Goal: Task Accomplishment & Management: Manage account settings

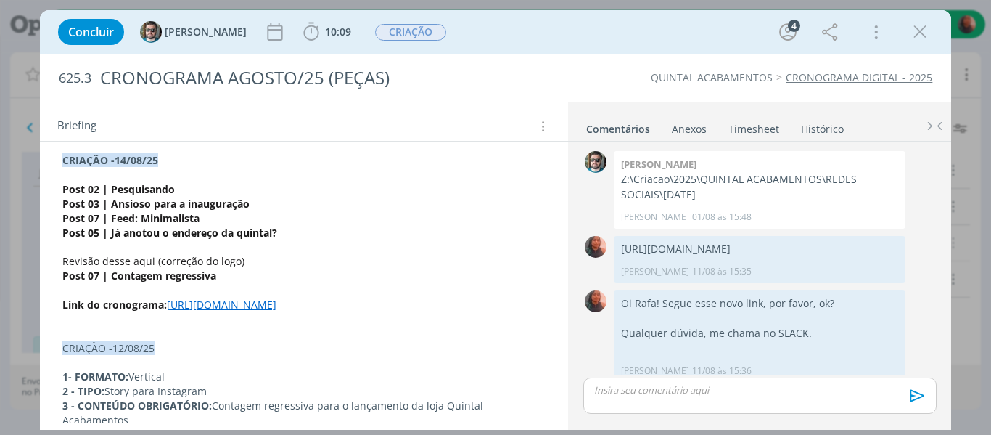
scroll to position [284, 0]
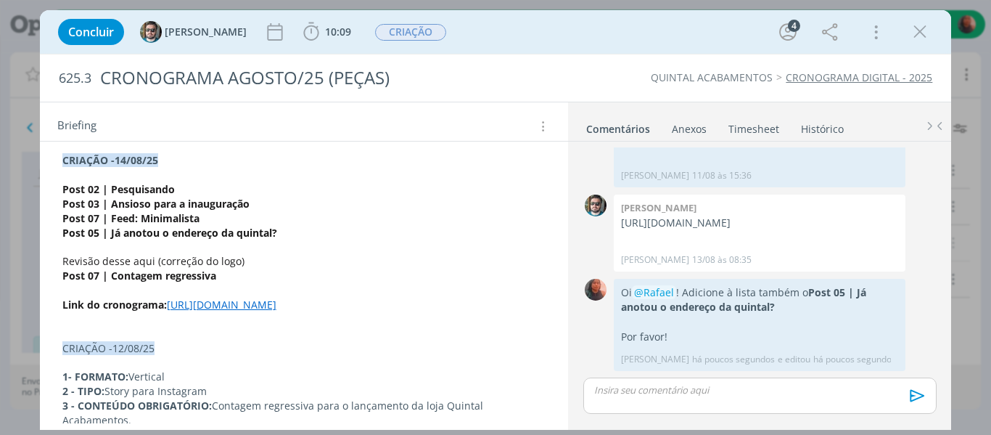
drag, startPoint x: 917, startPoint y: 31, endPoint x: 870, endPoint y: 52, distance: 51.4
click at [917, 31] on icon "dialog" at bounding box center [920, 32] width 22 height 22
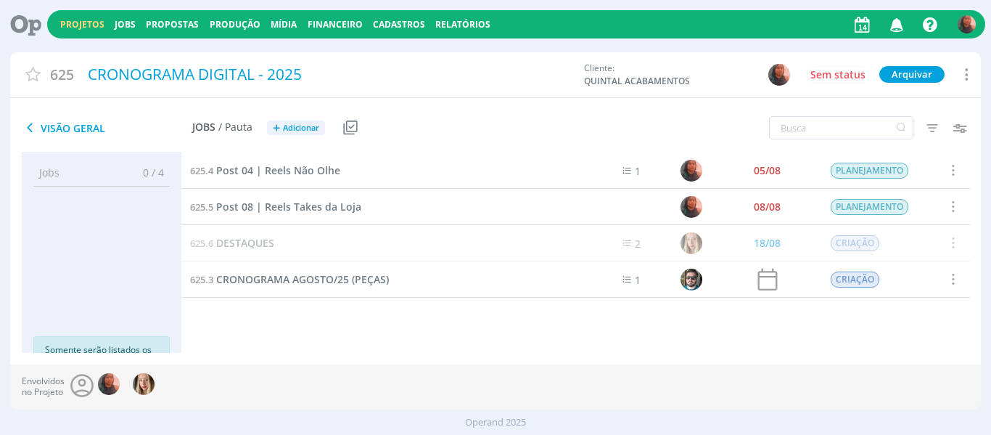
click at [263, 311] on div "625.4 Post 04 | Reels Não Olhe 1 05/08 PLANEJAMENTO Selecionar Concluir Cancela…" at bounding box center [575, 237] width 789 height 171
click at [292, 281] on span "CRONOGRAMA AGOSTO/25 (PEÇAS)" at bounding box center [302, 279] width 173 height 14
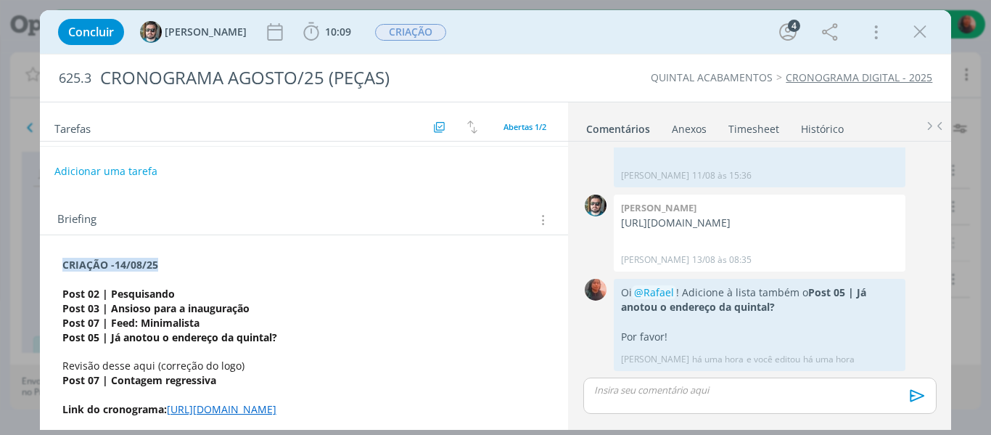
scroll to position [73, 0]
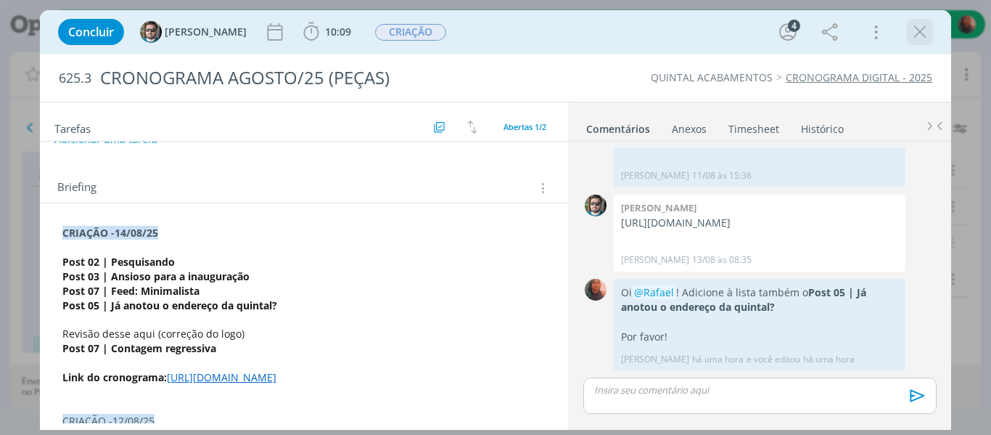
click at [922, 31] on icon "dialog" at bounding box center [920, 32] width 22 height 22
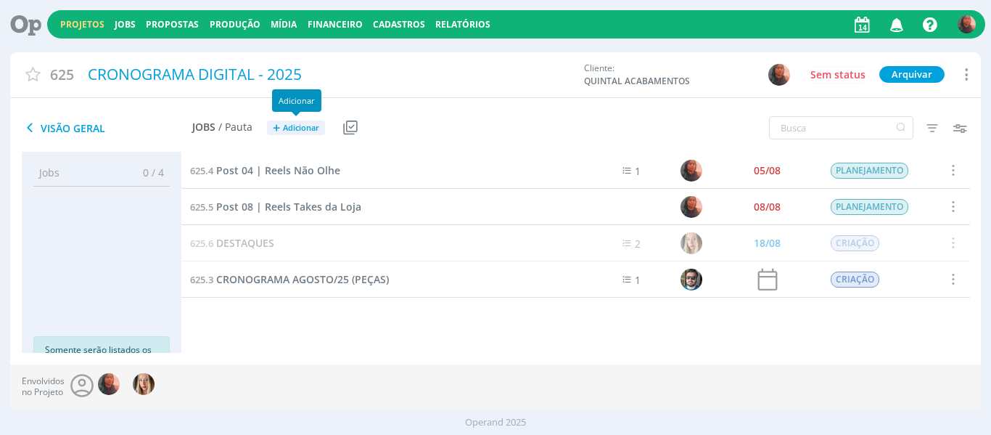
click at [280, 124] on button "+ Adicionar" at bounding box center [296, 127] width 58 height 15
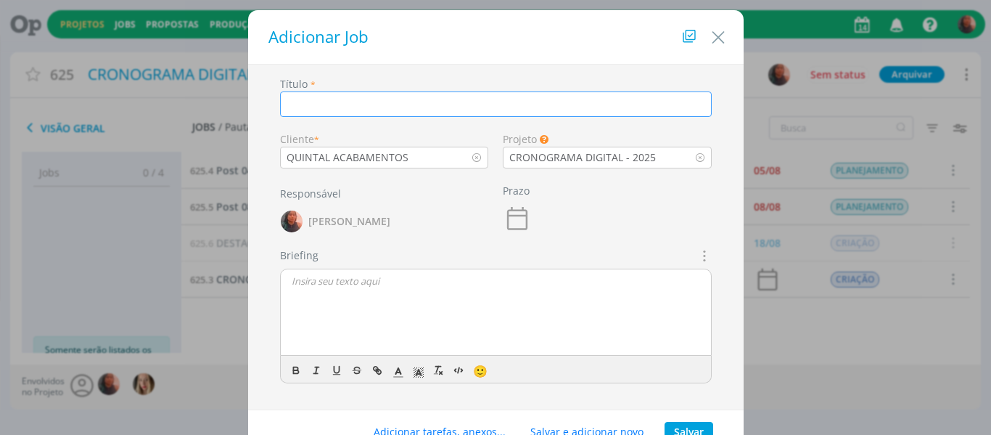
paste input "[URL][DOMAIN_NAME]"
type input "[URL][DOMAIN_NAME]"
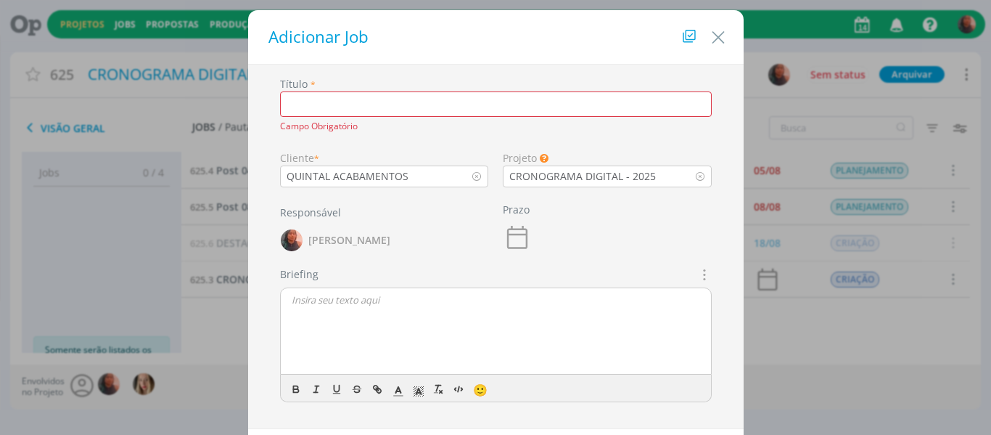
click at [324, 110] on input "dialog" at bounding box center [496, 103] width 432 height 25
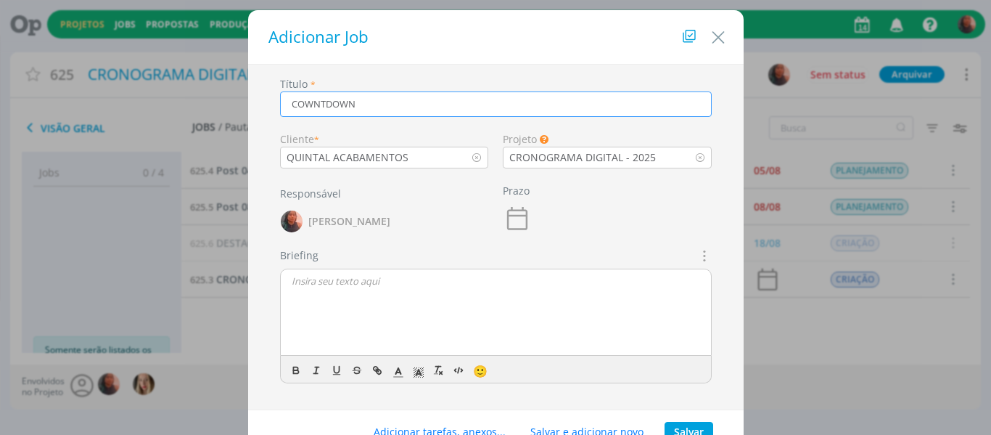
click at [329, 99] on input "COWNTDOWN" at bounding box center [496, 103] width 432 height 25
click at [370, 94] on input "COWNTDOWN" at bounding box center [496, 103] width 432 height 25
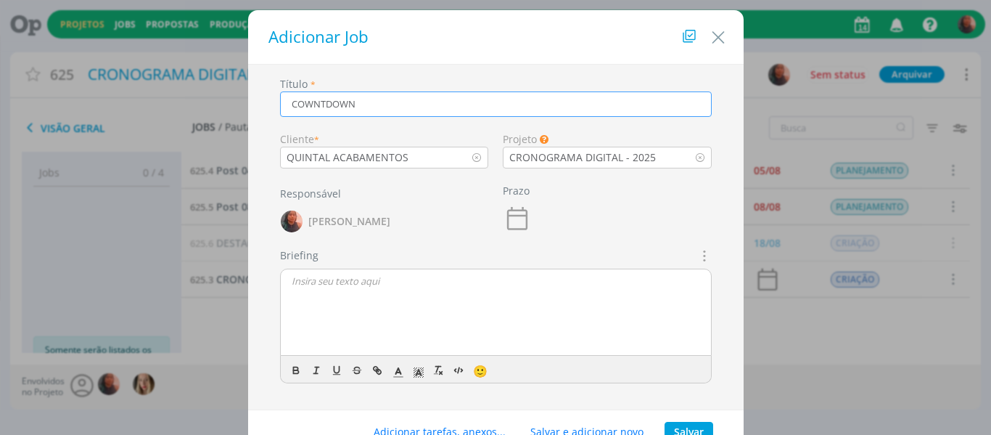
click at [370, 94] on input "COWNTDOWN" at bounding box center [496, 103] width 432 height 25
paste input "U"
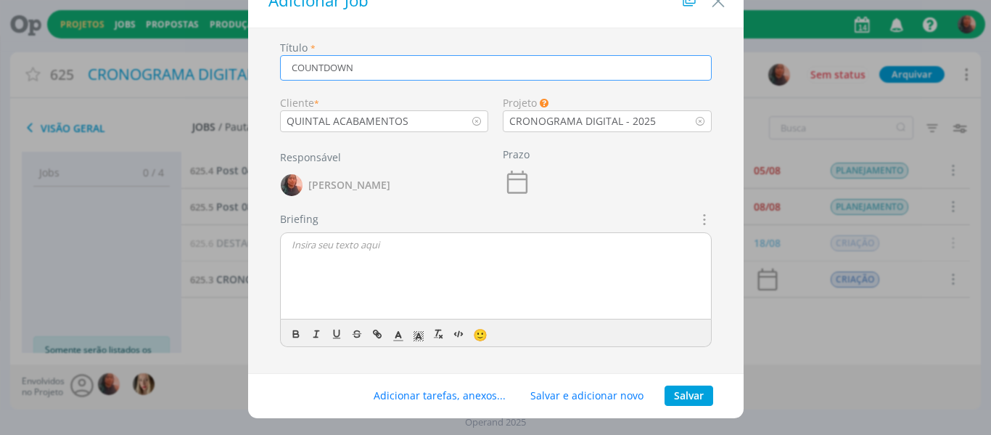
scroll to position [56, 0]
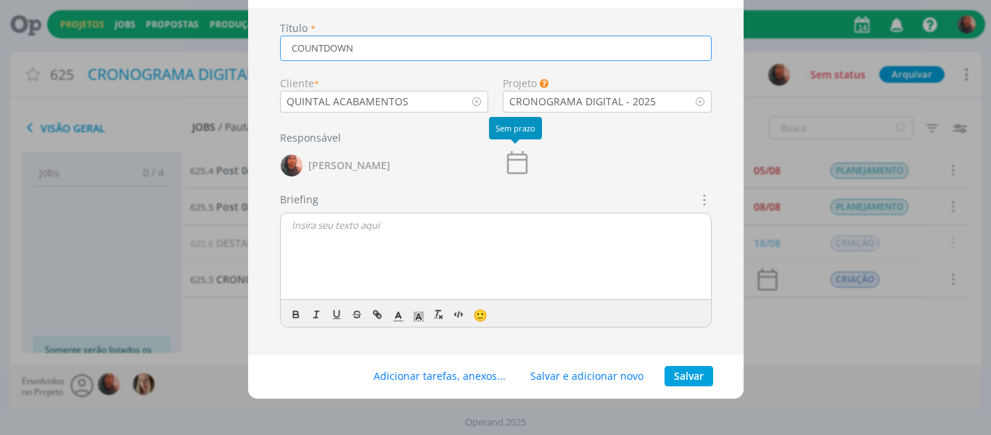
type input "COUNTDOWN"
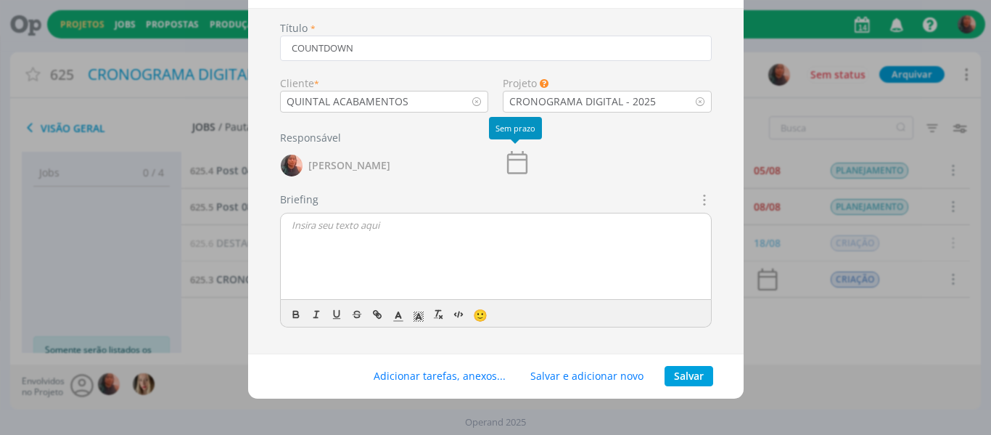
click at [512, 166] on icon "dialog" at bounding box center [517, 162] width 29 height 29
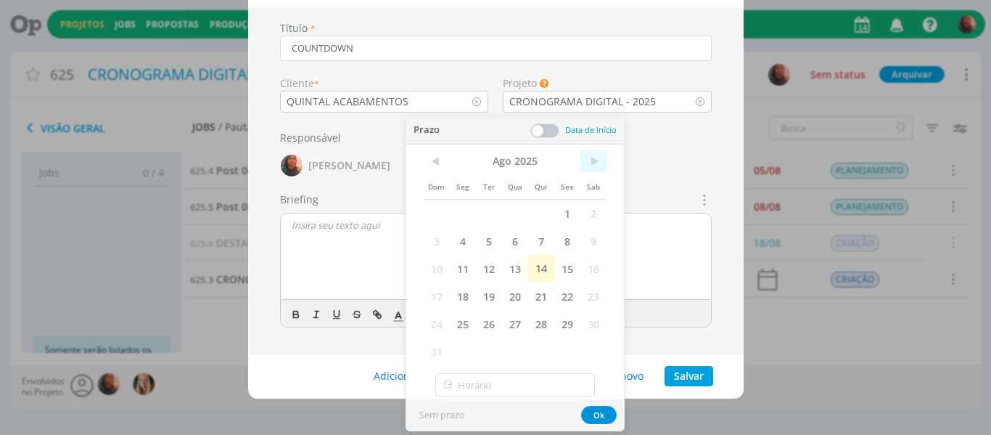
click at [591, 162] on span ">" at bounding box center [593, 161] width 26 height 22
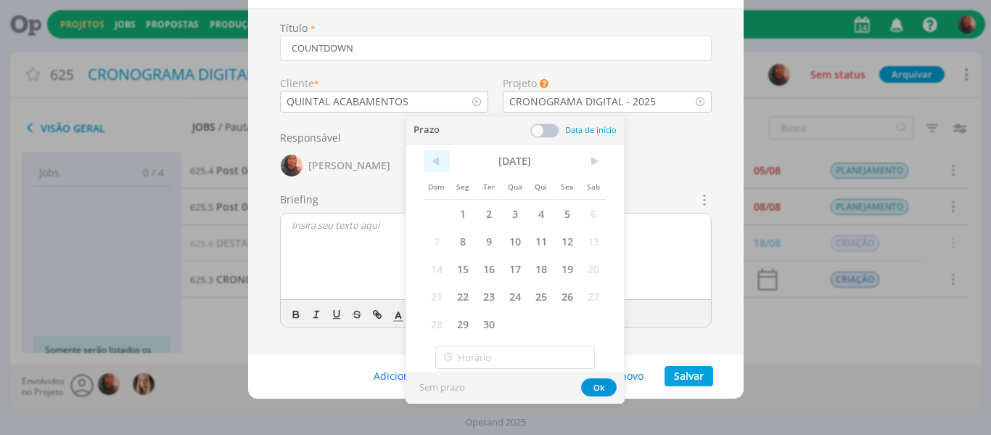
click at [442, 171] on span "<" at bounding box center [437, 161] width 26 height 22
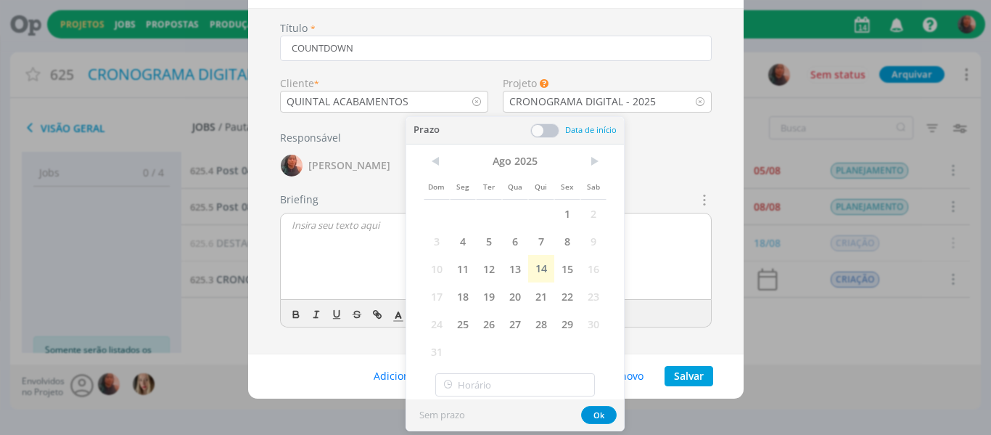
click at [681, 154] on div "Prazo" at bounding box center [607, 157] width 223 height 67
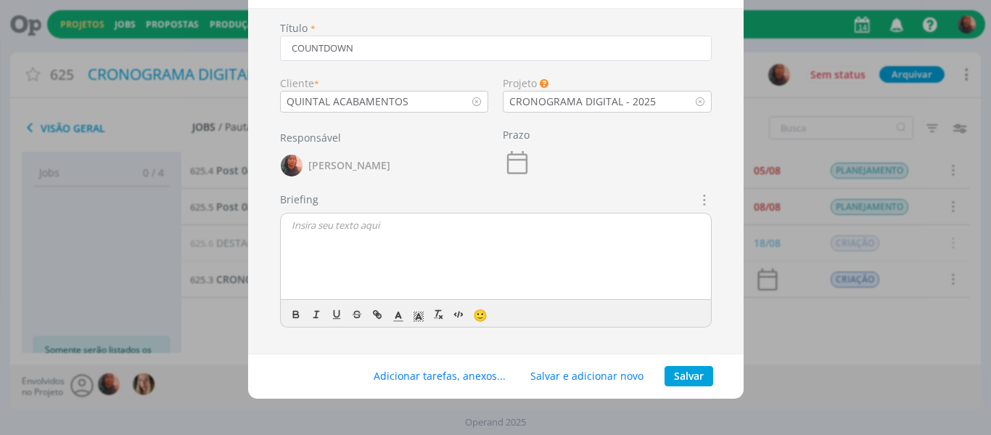
click at [361, 259] on div "dialog" at bounding box center [496, 256] width 430 height 87
click at [390, 235] on div "dialog" at bounding box center [496, 256] width 430 height 87
click at [292, 226] on p "STORY: 18/08" at bounding box center [496, 224] width 409 height 13
click at [288, 226] on div "STORY: 18/08 [URL][DOMAIN_NAME]" at bounding box center [496, 256] width 430 height 87
click at [328, 253] on p "STORY: 18/08" at bounding box center [496, 251] width 409 height 13
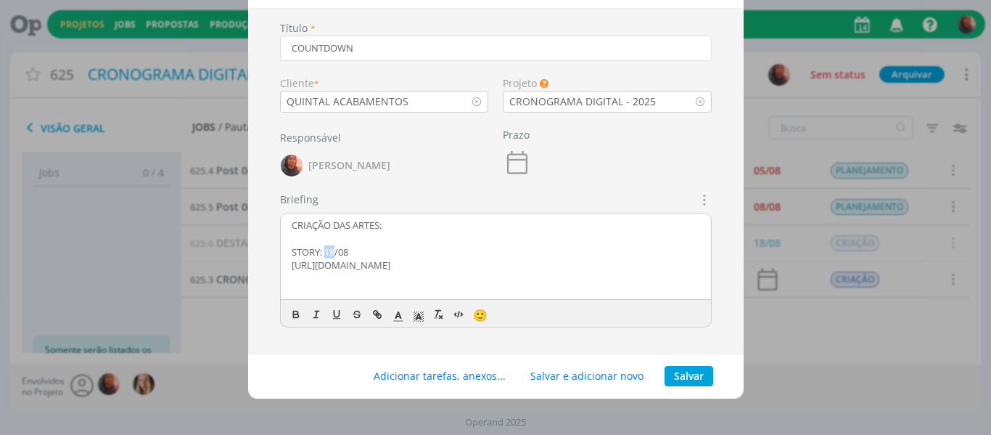
click at [328, 253] on p "STORY: 18/08" at bounding box center [496, 251] width 409 height 13
click at [296, 308] on icon "dialog" at bounding box center [296, 314] width 12 height 12
click at [331, 262] on p "[URL][DOMAIN_NAME]" at bounding box center [496, 264] width 409 height 13
click at [320, 252] on strong "STORY: 18/08" at bounding box center [321, 251] width 59 height 13
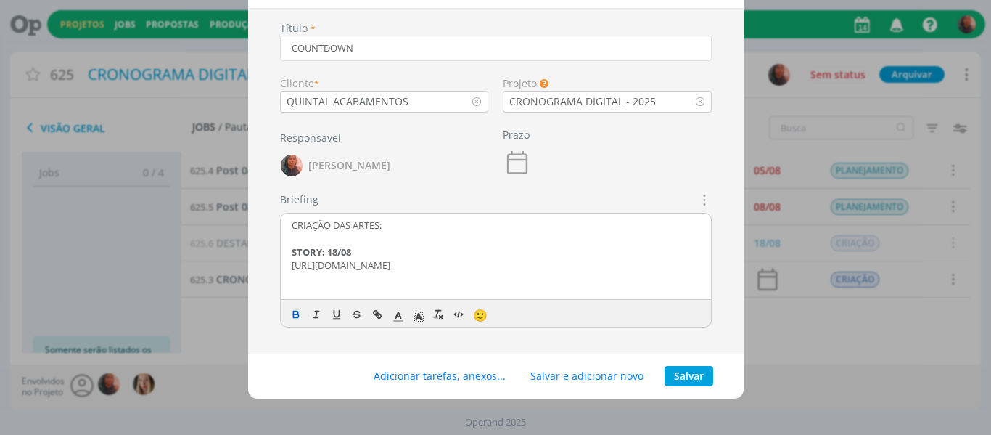
click at [353, 251] on p "STORY: 18/08" at bounding box center [496, 251] width 409 height 13
click at [327, 249] on strong "STORY: 18/08" at bounding box center [321, 251] width 59 height 13
click at [435, 284] on p "[URL][DOMAIN_NAME]" at bounding box center [496, 277] width 409 height 13
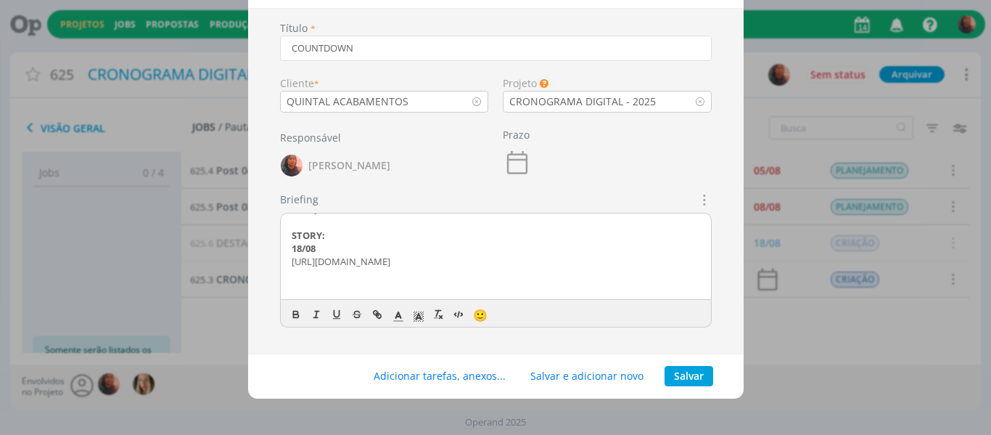
click at [404, 259] on p "[URL][DOMAIN_NAME]" at bounding box center [496, 261] width 409 height 13
click at [456, 279] on p "dialog" at bounding box center [496, 274] width 409 height 13
click at [436, 268] on p "[URL][DOMAIN_NAME]" at bounding box center [496, 261] width 409 height 13
click at [701, 205] on icon "dialog" at bounding box center [703, 199] width 16 height 17
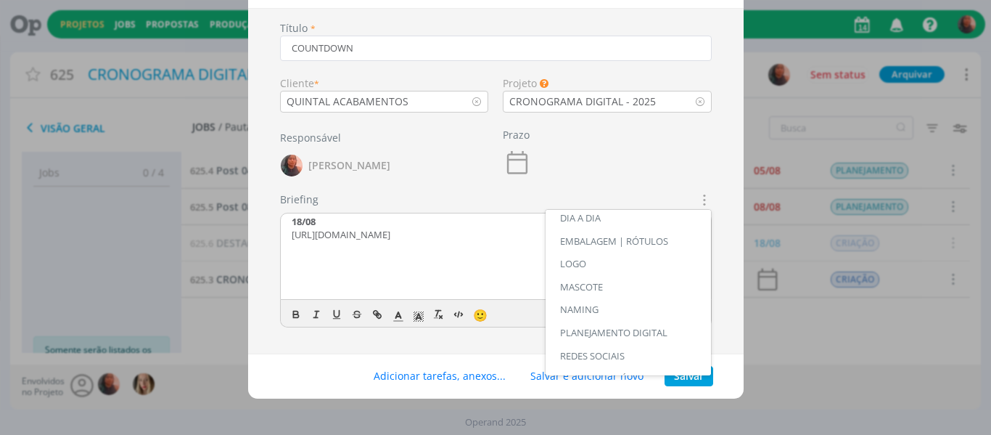
scroll to position [110, 0]
click at [434, 263] on p "dialog" at bounding box center [496, 261] width 409 height 13
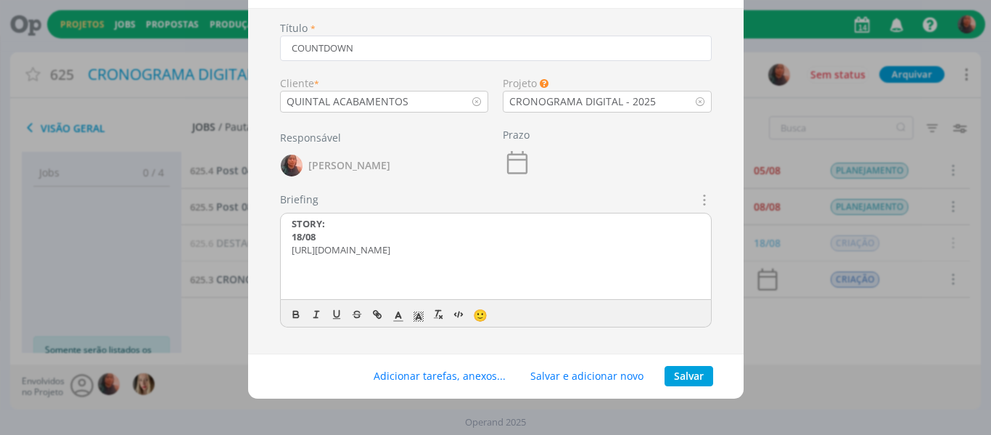
scroll to position [0, 0]
drag, startPoint x: 290, startPoint y: 247, endPoint x: 450, endPoint y: 289, distance: 165.8
click at [450, 289] on div "CRIAÇÃO DAS ARTES: STORY: 18/08 [URL][DOMAIN_NAME]" at bounding box center [496, 256] width 430 height 87
click at [308, 248] on p "STORY:" at bounding box center [496, 251] width 409 height 13
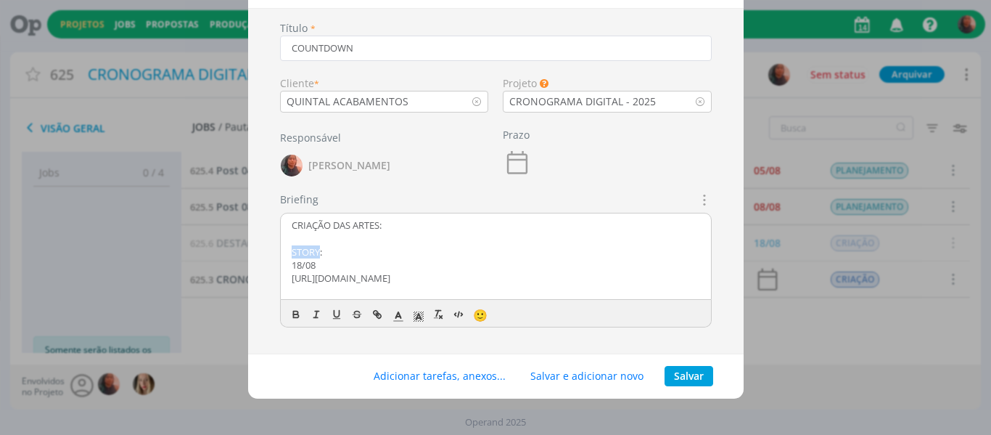
drag, startPoint x: 317, startPoint y: 263, endPoint x: 290, endPoint y: 251, distance: 29.2
click at [290, 251] on div "CRIAÇÃO DAS ARTES: STORY: 18/08 [URL][DOMAIN_NAME] STORY E FEED: 19/08 | FALTAM…" at bounding box center [496, 256] width 430 height 87
click at [299, 311] on icon "dialog" at bounding box center [296, 314] width 12 height 12
drag, startPoint x: 401, startPoint y: 274, endPoint x: 287, endPoint y: 263, distance: 114.4
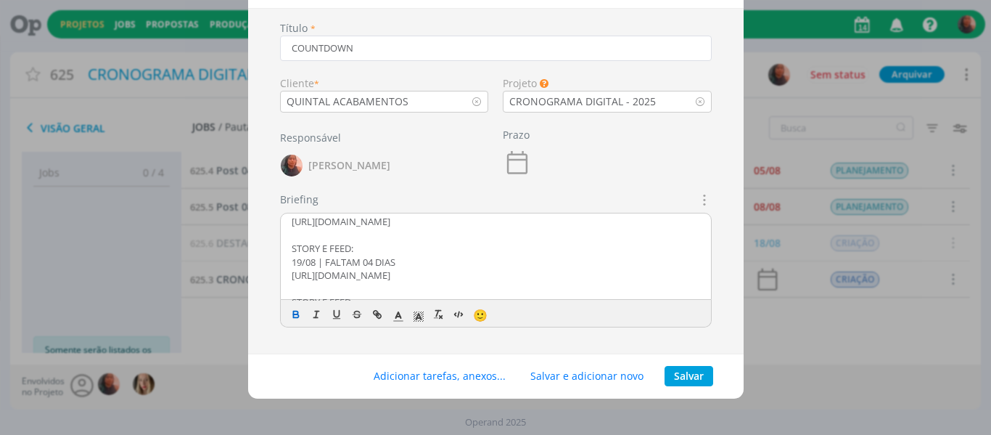
click at [287, 263] on div "CRIAÇÃO DAS ARTES: STORY: 18/08 [URL][DOMAIN_NAME] STORY E FEED: 19/08 | FALTAM…" at bounding box center [496, 256] width 430 height 87
click at [295, 310] on icon "dialog" at bounding box center [296, 314] width 12 height 12
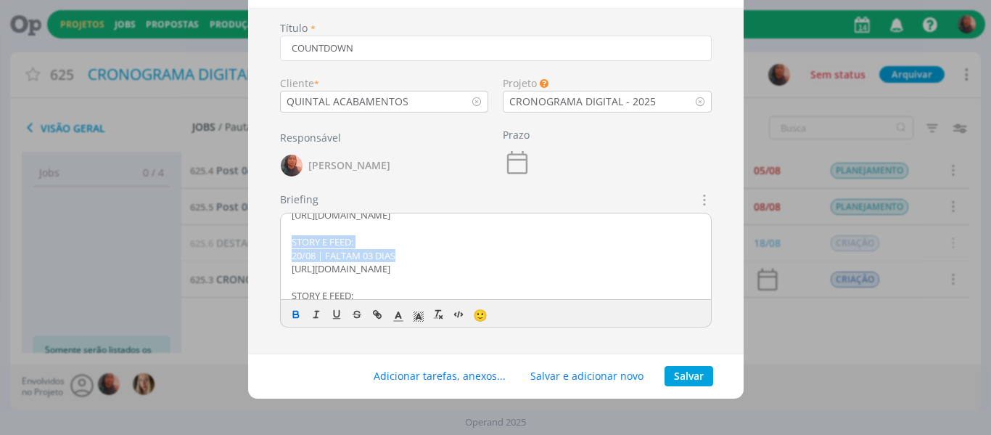
drag, startPoint x: 397, startPoint y: 284, endPoint x: 285, endPoint y: 265, distance: 113.4
click at [285, 265] on div "CRIAÇÃO DAS ARTES: STORY: 18/08 [URL][DOMAIN_NAME] STORY E FEED: 19/08 | FALTAM…" at bounding box center [496, 256] width 430 height 87
click at [290, 308] on icon "dialog" at bounding box center [296, 314] width 12 height 12
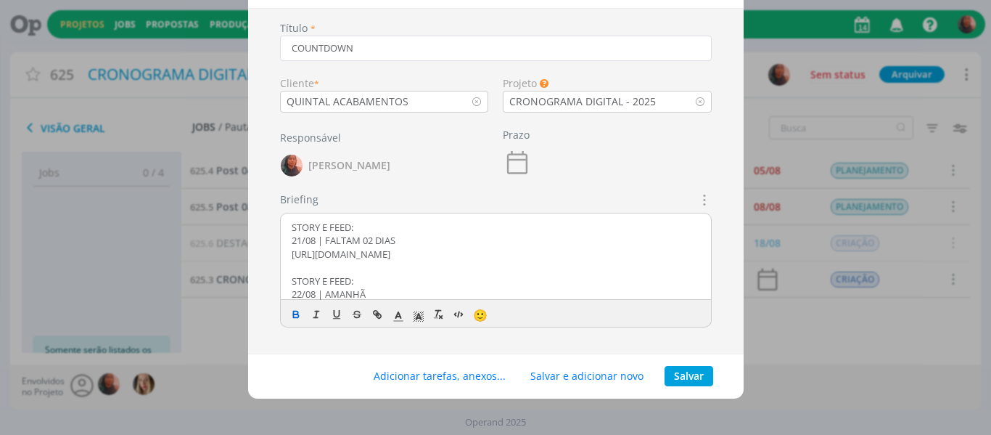
scroll to position [189, 0]
drag, startPoint x: 401, startPoint y: 278, endPoint x: 279, endPoint y: 256, distance: 124.5
click at [281, 256] on div "CRIAÇÃO DAS ARTES: STORY: 18/08 [URL][DOMAIN_NAME] STORY E FEED: 19/08 | FALTAM…" at bounding box center [496, 256] width 430 height 87
click at [293, 315] on icon "dialog" at bounding box center [296, 314] width 12 height 12
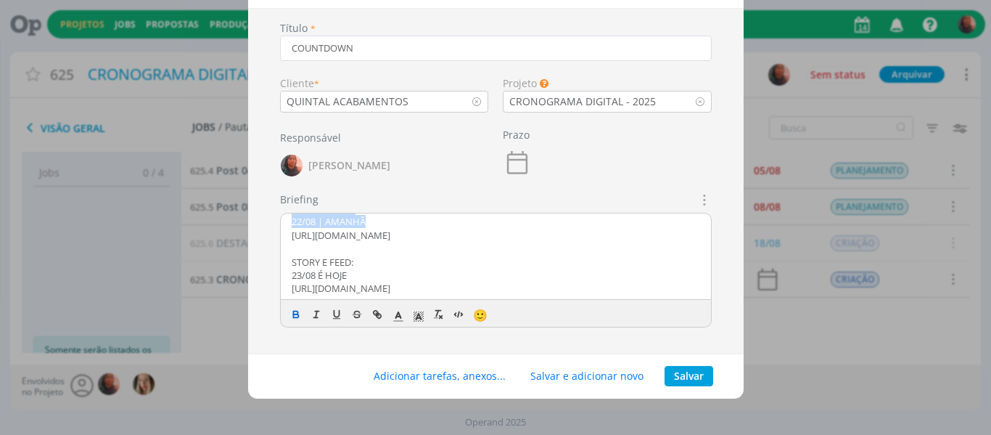
drag, startPoint x: 365, startPoint y: 269, endPoint x: 288, endPoint y: 259, distance: 77.6
click at [288, 259] on div "CRIAÇÃO DAS ARTES: STORY: 18/08 [URL][DOMAIN_NAME] STORY E FEED: 19/08 | FALTAM…" at bounding box center [496, 256] width 430 height 87
click at [290, 312] on icon "dialog" at bounding box center [296, 314] width 12 height 12
drag, startPoint x: 348, startPoint y: 266, endPoint x: 290, endPoint y: 254, distance: 58.5
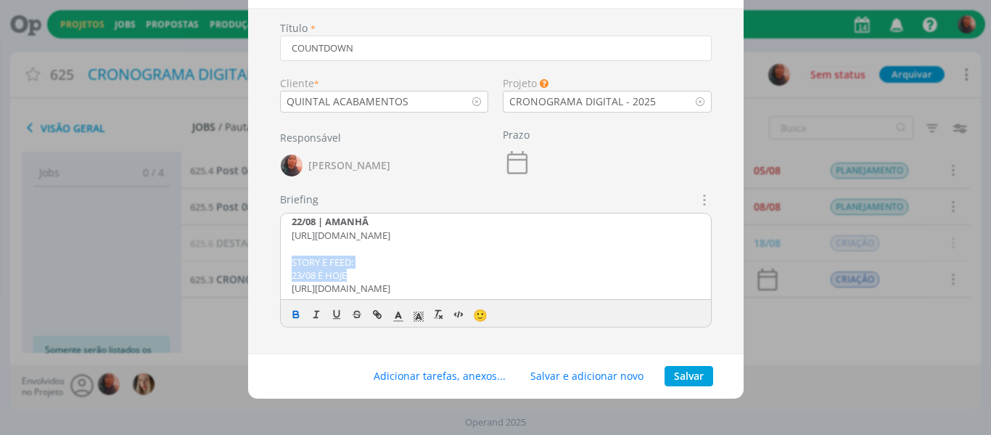
click at [290, 254] on div "CRIAÇÃO DAS ARTES: STORY: 18/08 [URL][DOMAIN_NAME] STORY E FEED: 19/08 | FALTAM…" at bounding box center [496, 256] width 430 height 87
click at [293, 311] on icon "dialog" at bounding box center [295, 312] width 4 height 3
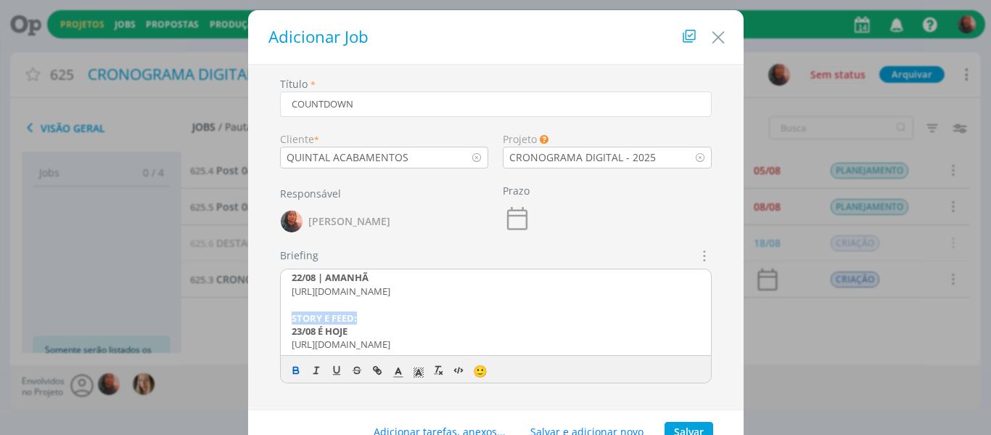
scroll to position [56, 0]
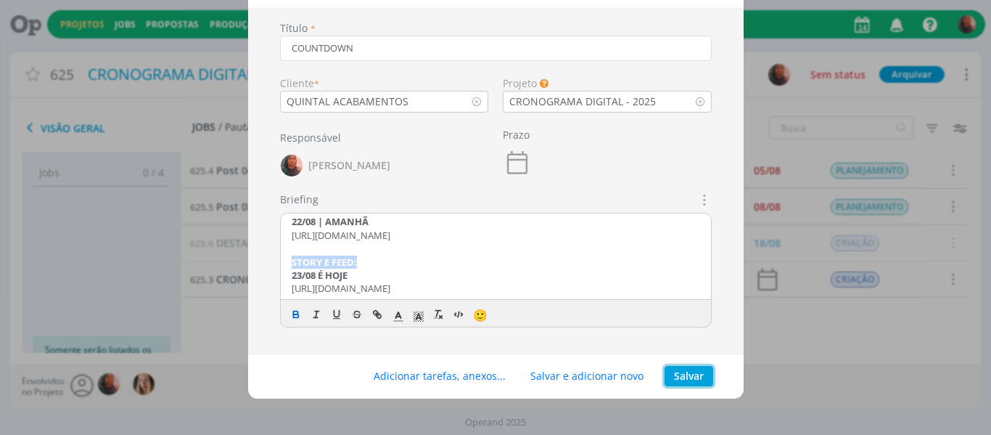
click at [687, 382] on button "Salvar" at bounding box center [689, 376] width 49 height 20
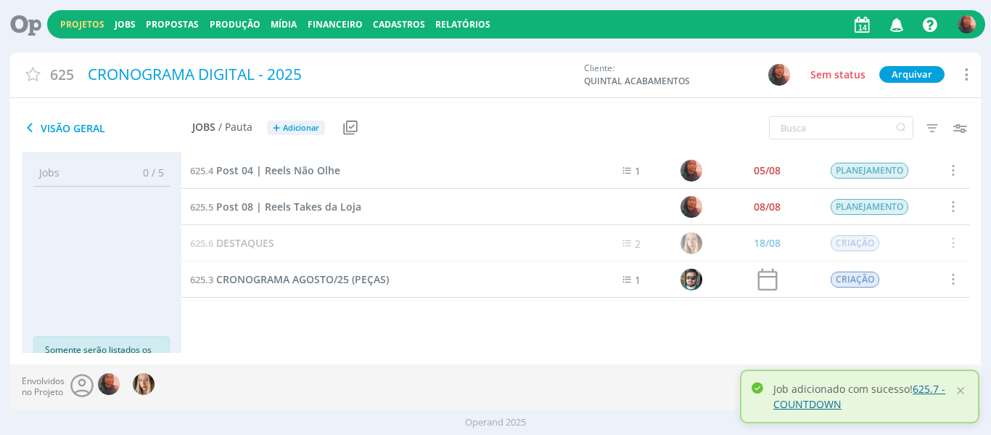
click at [832, 404] on link "625.7 - COUNTDOWN" at bounding box center [859, 396] width 172 height 29
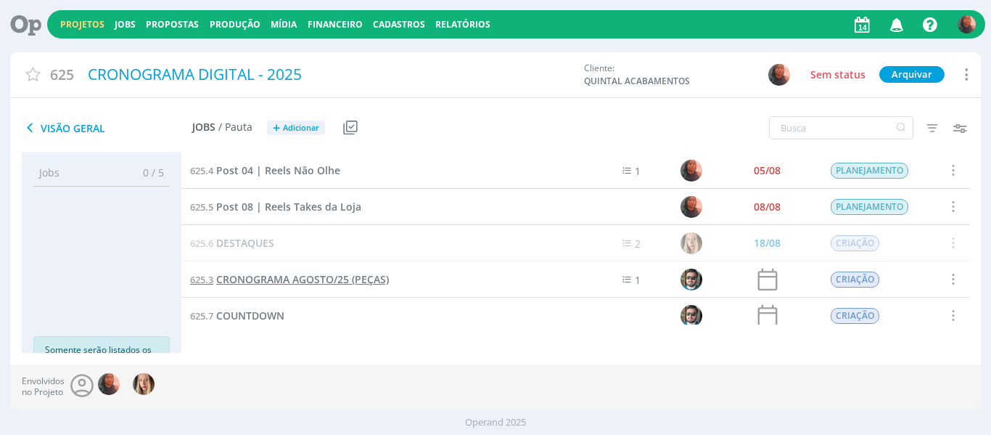
click at [331, 280] on span "CRONOGRAMA AGOSTO/25 (PEÇAS)" at bounding box center [302, 279] width 173 height 14
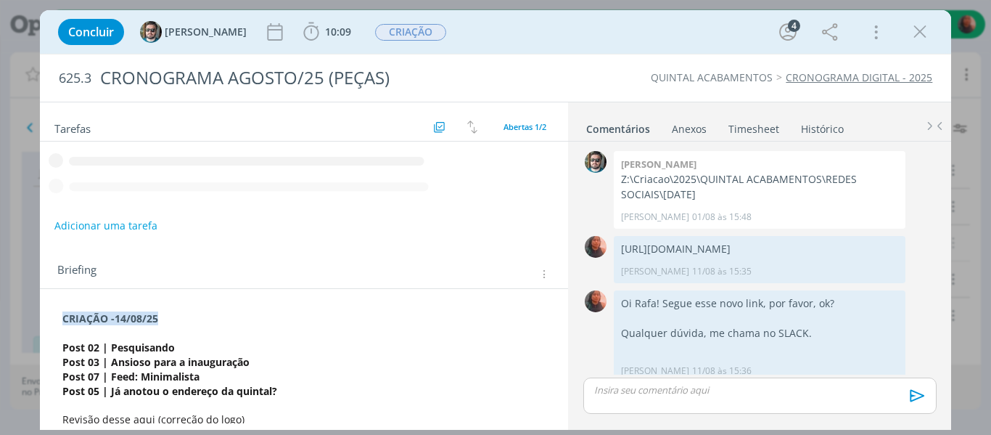
scroll to position [284, 0]
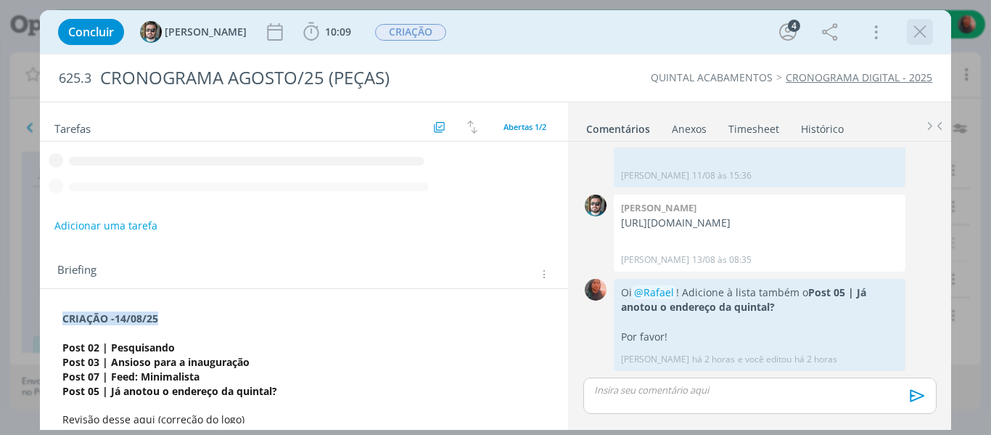
click at [915, 35] on icon "dialog" at bounding box center [920, 32] width 22 height 22
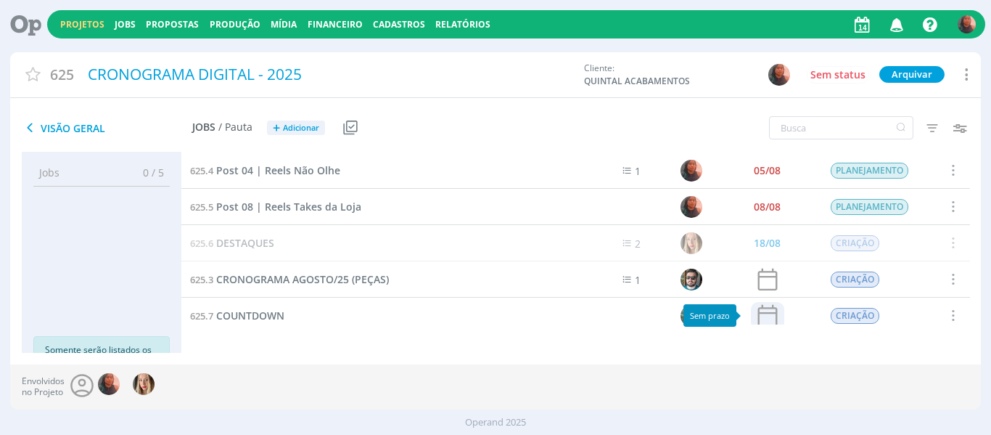
click at [760, 316] on icon at bounding box center [767, 316] width 28 height 28
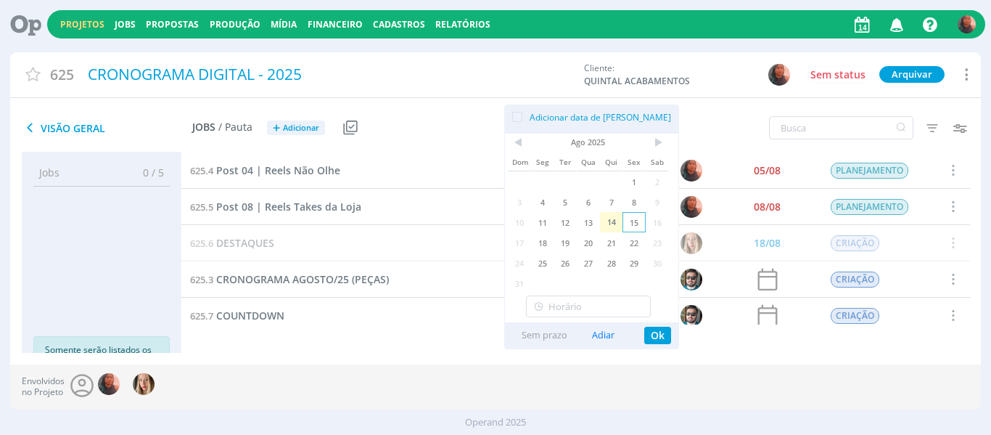
click at [631, 222] on span "15" at bounding box center [634, 222] width 23 height 20
click at [650, 333] on button "Ok" at bounding box center [657, 335] width 27 height 17
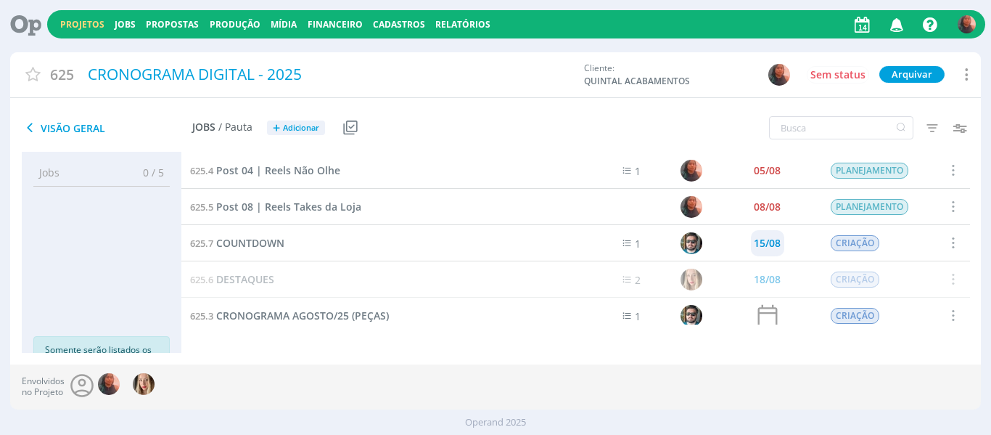
click at [766, 252] on div "15/08" at bounding box center [767, 243] width 27 height 26
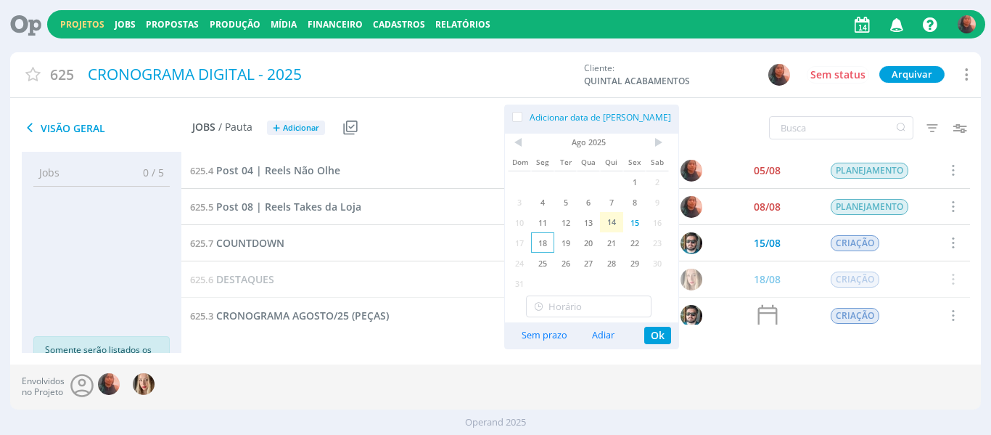
click at [544, 242] on span "18" at bounding box center [542, 242] width 23 height 20
click at [649, 339] on button "Ok" at bounding box center [657, 335] width 27 height 17
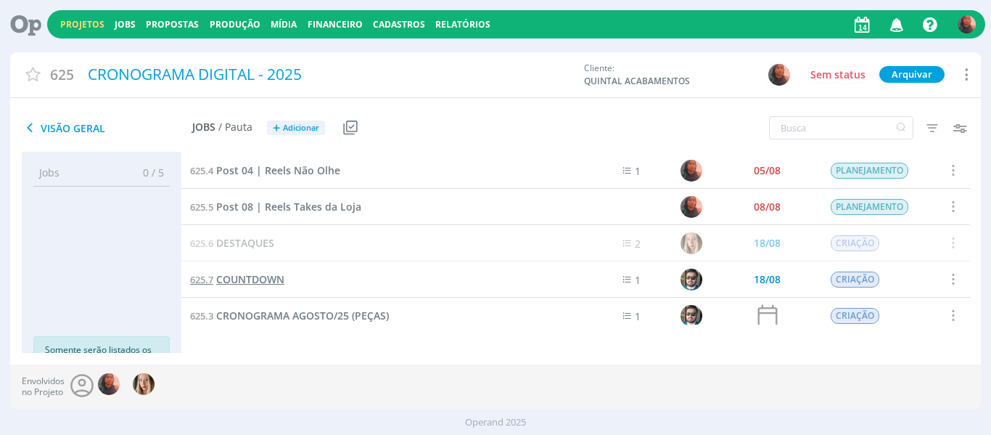
click at [274, 279] on span "COUNTDOWN" at bounding box center [250, 279] width 68 height 14
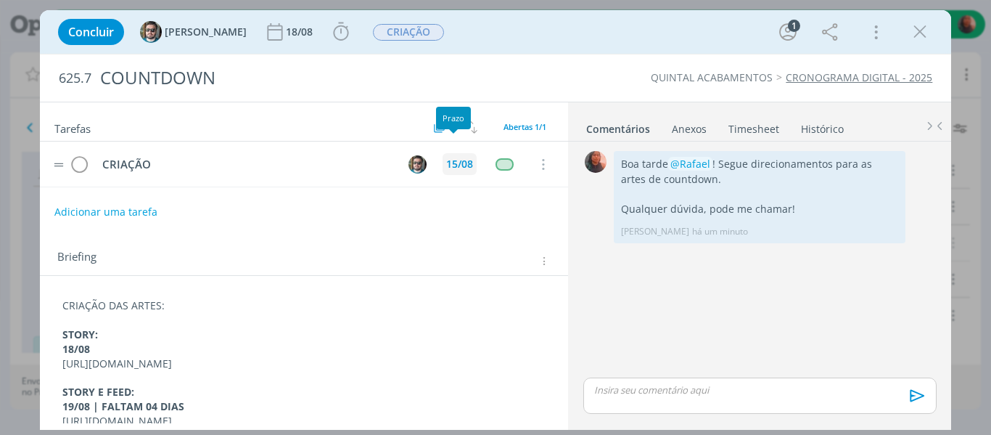
click at [464, 171] on div "15/08" at bounding box center [460, 164] width 34 height 22
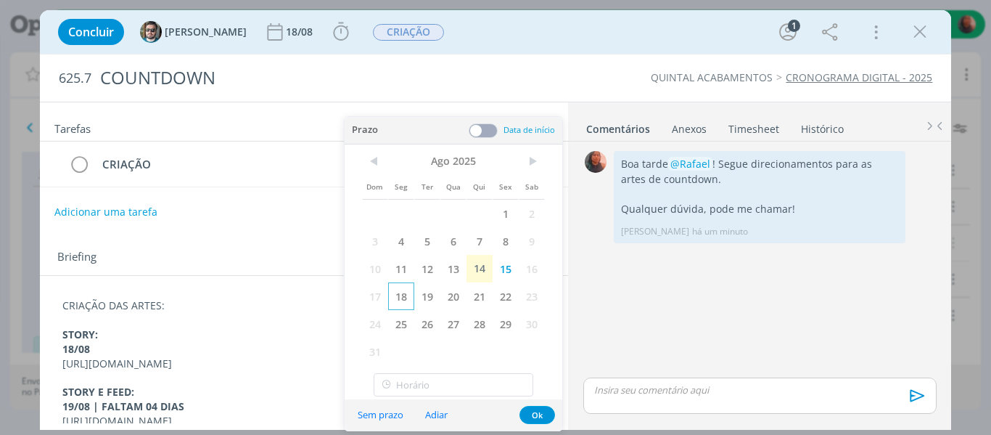
click at [400, 291] on span "18" at bounding box center [401, 296] width 26 height 28
click at [535, 412] on button "Ok" at bounding box center [538, 415] width 36 height 18
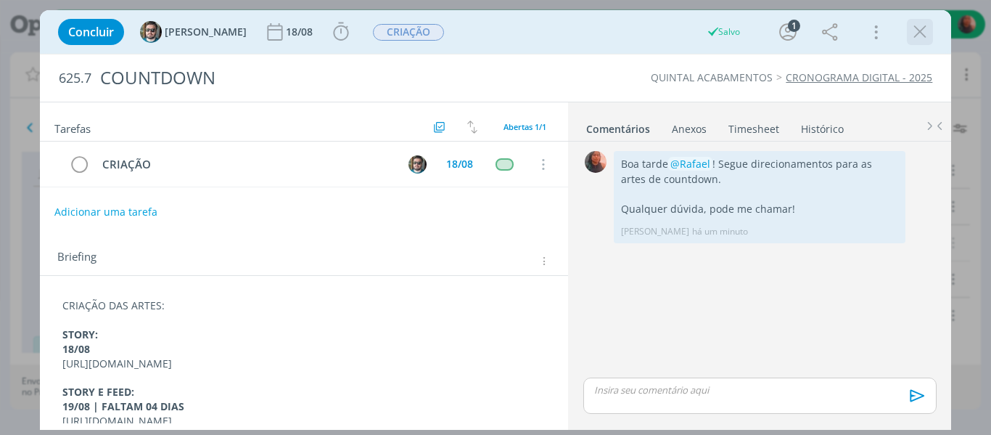
click at [922, 39] on icon "dialog" at bounding box center [920, 32] width 22 height 22
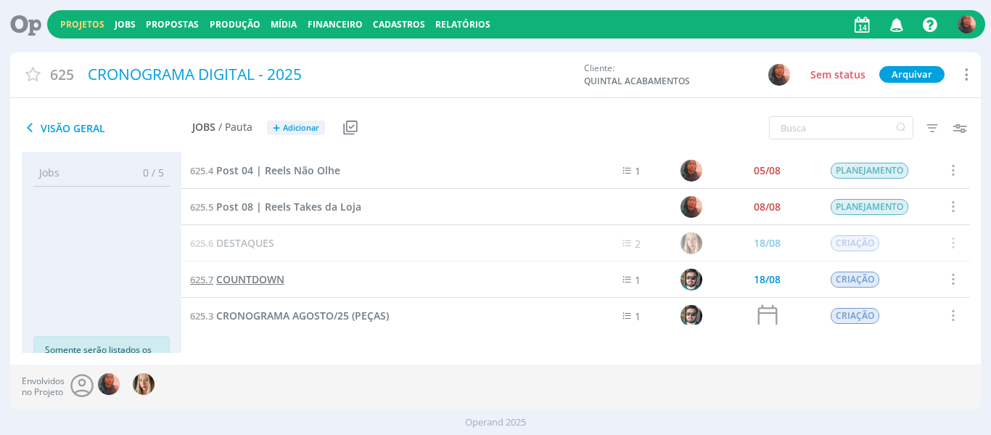
click at [283, 279] on span "COUNTDOWN" at bounding box center [250, 279] width 68 height 14
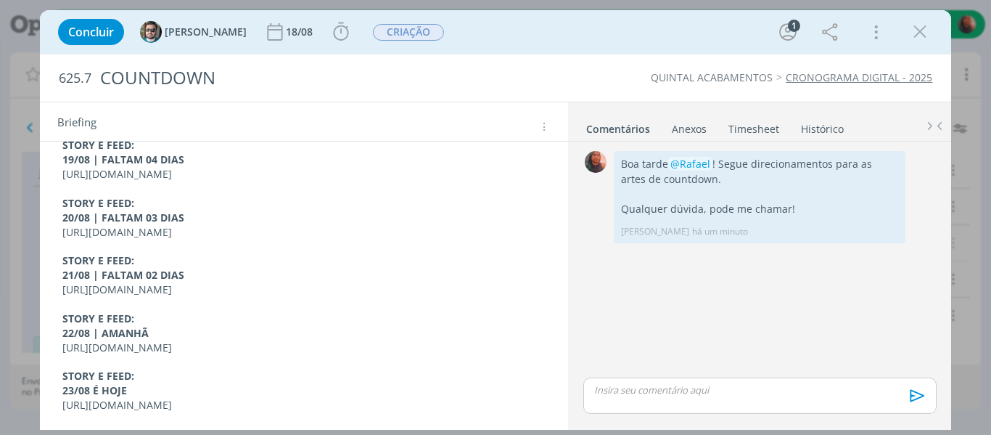
scroll to position [333, 0]
click at [913, 37] on icon "dialog" at bounding box center [920, 32] width 22 height 22
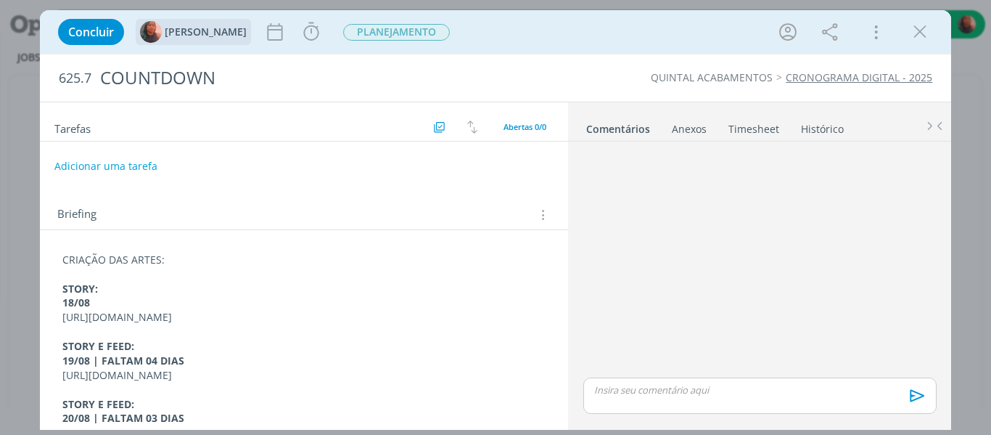
click at [159, 39] on img "dialog" at bounding box center [151, 32] width 22 height 22
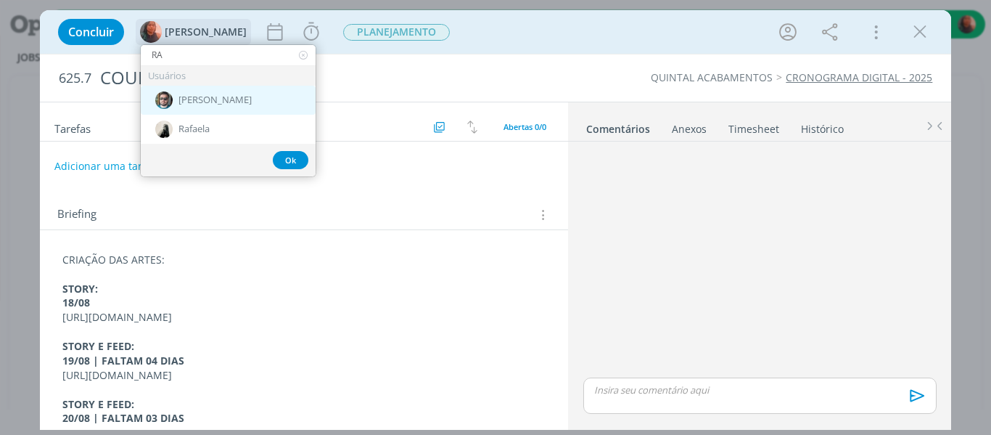
type input "RA"
click at [216, 106] on div "[PERSON_NAME]" at bounding box center [228, 100] width 175 height 29
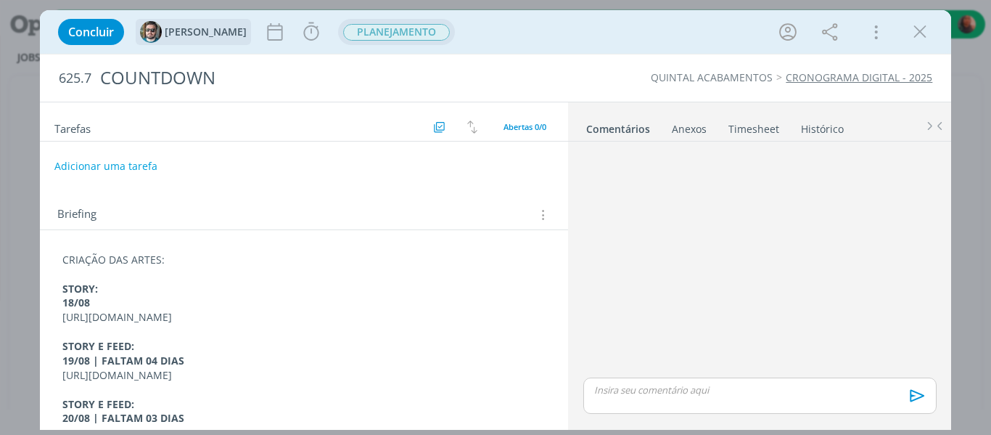
click at [338, 41] on span "PLANEJAMENTO" at bounding box center [396, 32] width 117 height 26
click at [343, 36] on span "PLANEJAMENTO" at bounding box center [396, 32] width 107 height 17
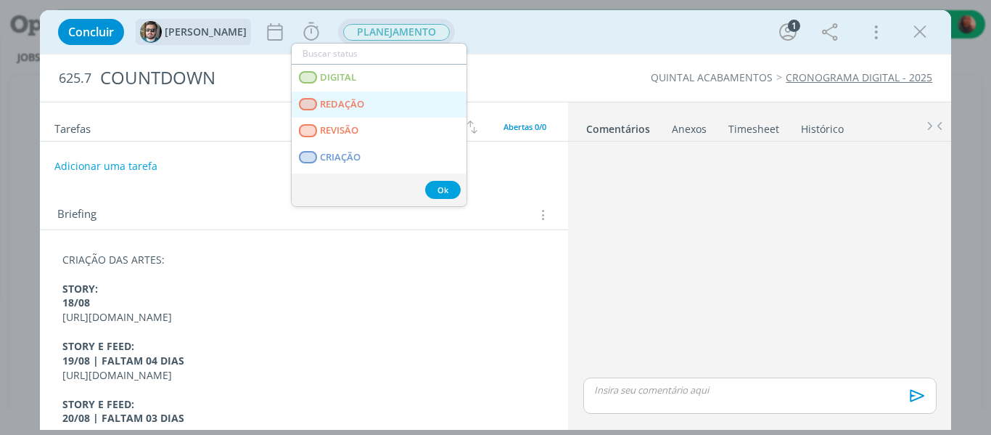
type input "E"
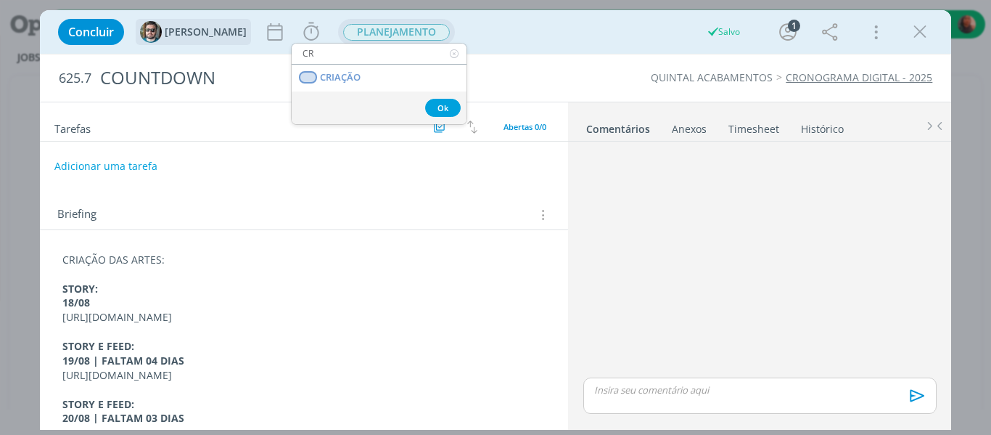
type input "CR"
click at [350, 82] on span "CRIAÇÃO" at bounding box center [340, 78] width 41 height 12
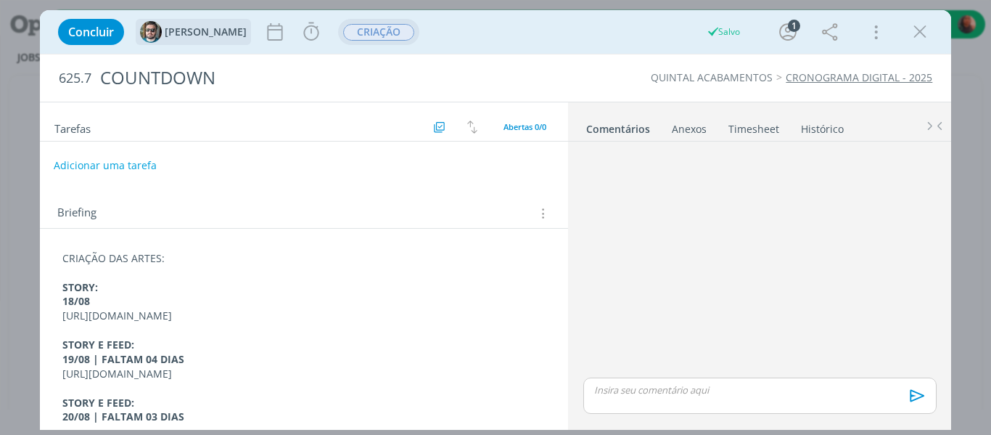
click at [140, 163] on button "Adicionar uma tarefa" at bounding box center [105, 165] width 103 height 25
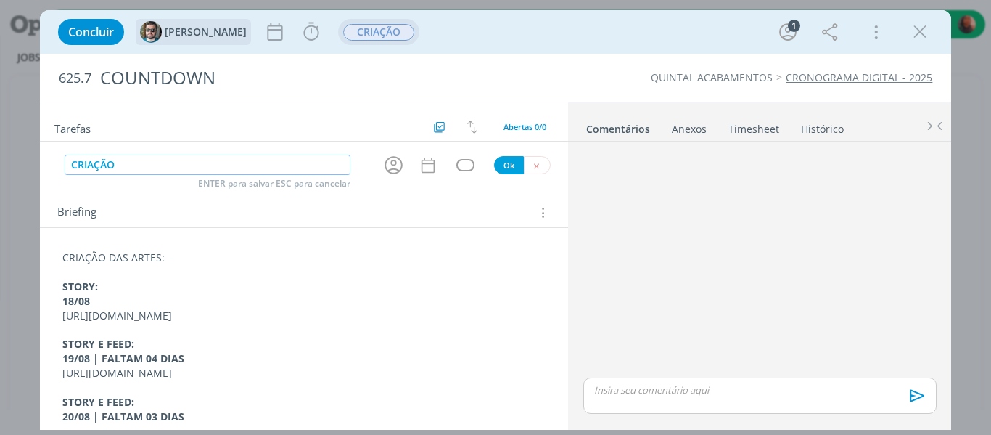
type input "CRIAÇÃO"
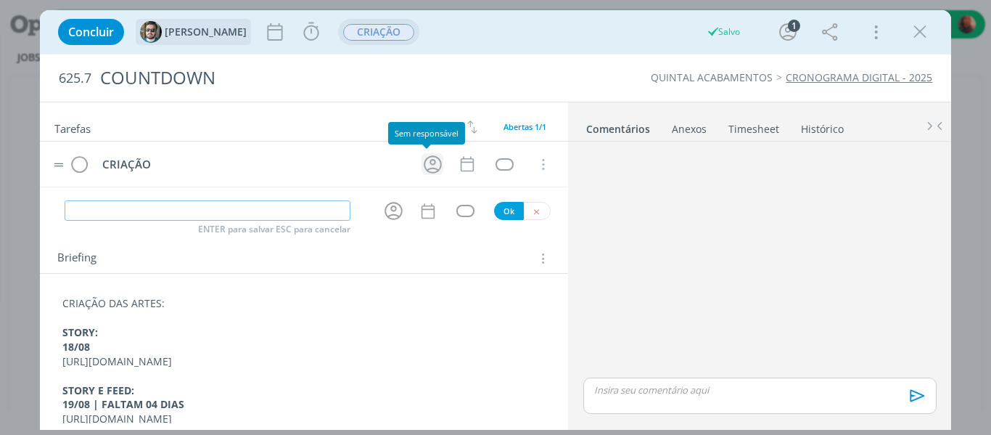
click at [424, 165] on icon "dialog" at bounding box center [433, 164] width 22 height 22
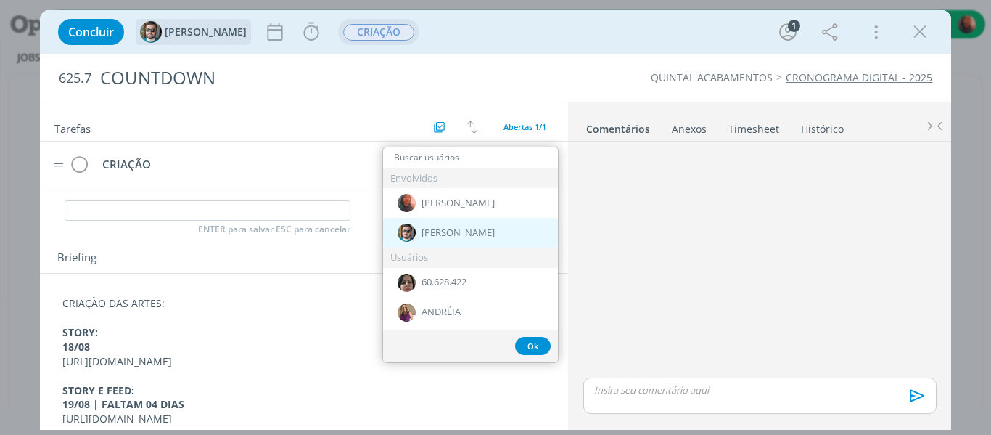
click at [433, 228] on span "[PERSON_NAME]" at bounding box center [458, 233] width 73 height 12
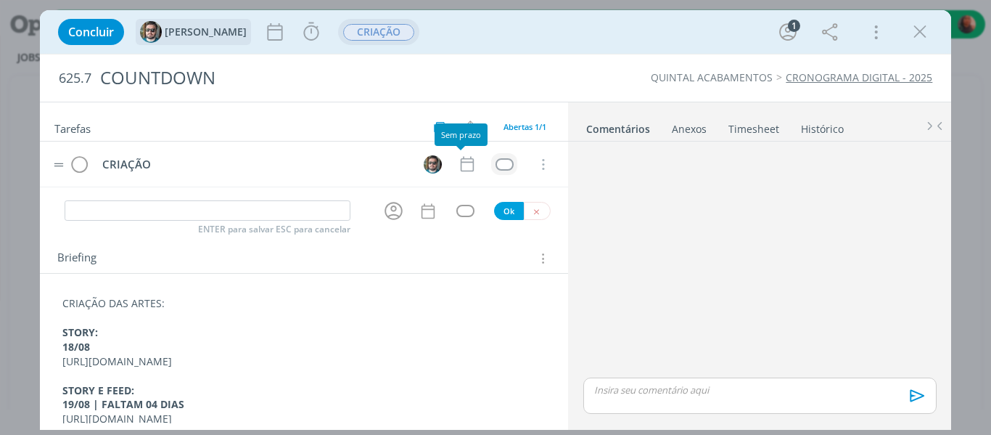
click at [496, 168] on div "dialog" at bounding box center [505, 164] width 18 height 12
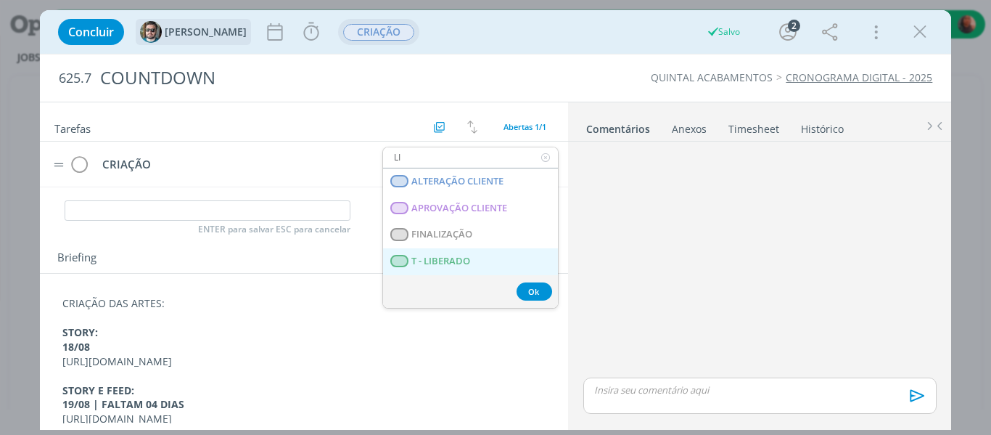
type input "LI"
click at [474, 262] on LIBERADO "T - LIBERADO" at bounding box center [470, 261] width 175 height 27
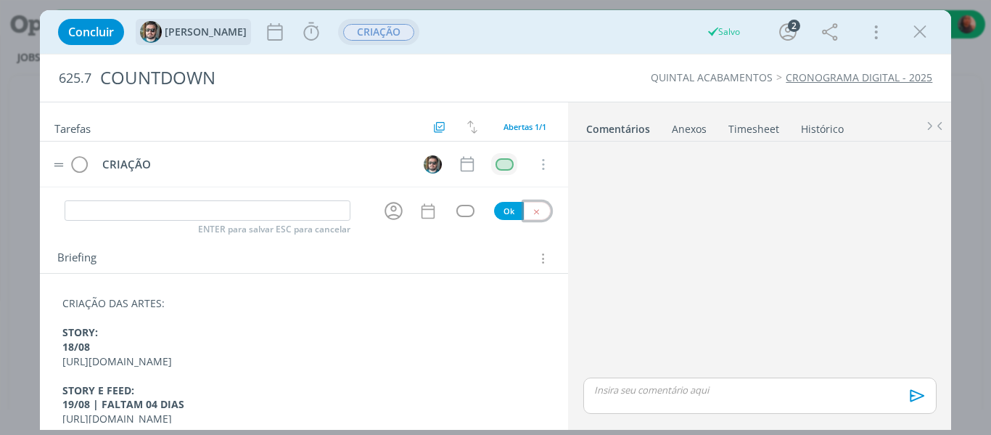
click at [532, 208] on icon "dialog" at bounding box center [536, 211] width 9 height 9
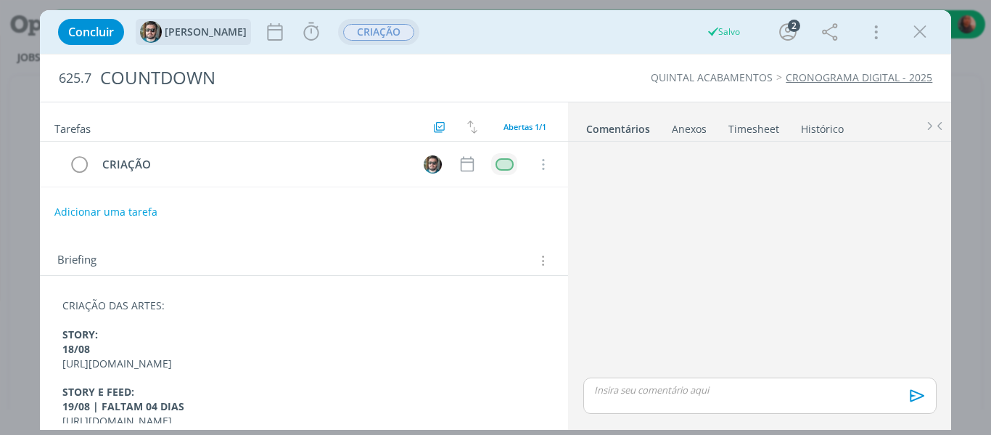
click at [697, 297] on div "dialog" at bounding box center [760, 260] width 364 height 227
click at [189, 309] on p "CRIAÇÃO DAS ARTES:" at bounding box center [304, 305] width 484 height 15
click at [66, 309] on p "CRIAÇÃO DAS ARTES:" at bounding box center [304, 306] width 483 height 15
click at [645, 390] on p "dialog" at bounding box center [759, 389] width 329 height 13
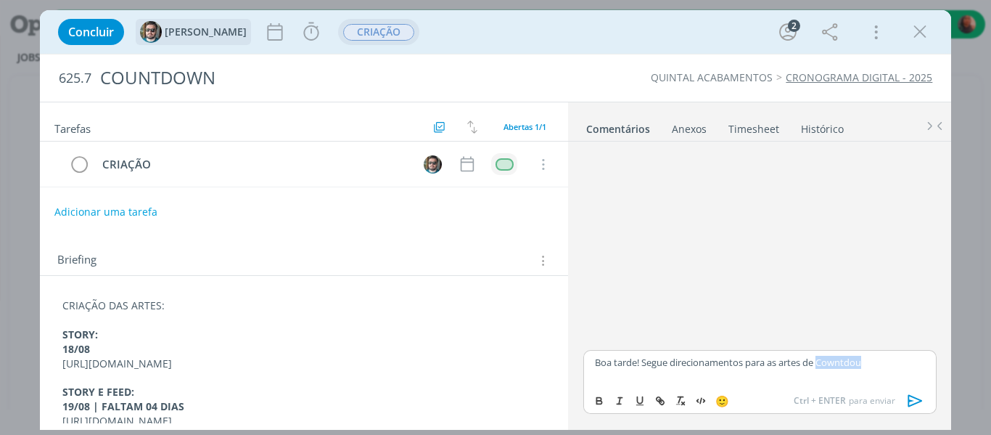
drag, startPoint x: 824, startPoint y: 365, endPoint x: 874, endPoint y: 364, distance: 50.1
click at [874, 364] on p "Boa tarde! Segue direcionamentos para as artes de Cowntdou" at bounding box center [759, 362] width 329 height 13
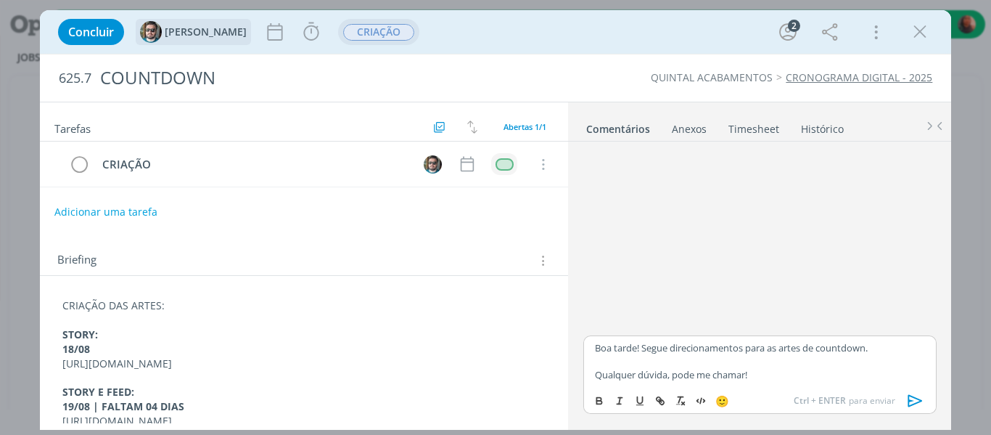
click at [637, 352] on p "Boa tarde! Segue direcionamentos para as artes de countdown." at bounding box center [759, 347] width 329 height 13
click at [657, 373] on img at bounding box center [661, 370] width 18 height 18
click at [913, 398] on icon "dialog" at bounding box center [916, 401] width 22 height 22
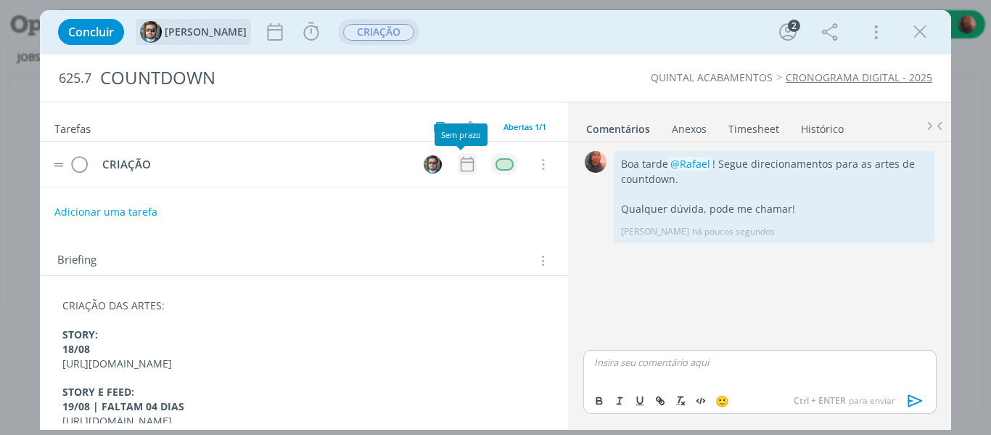
click at [458, 166] on icon "dialog" at bounding box center [467, 164] width 19 height 19
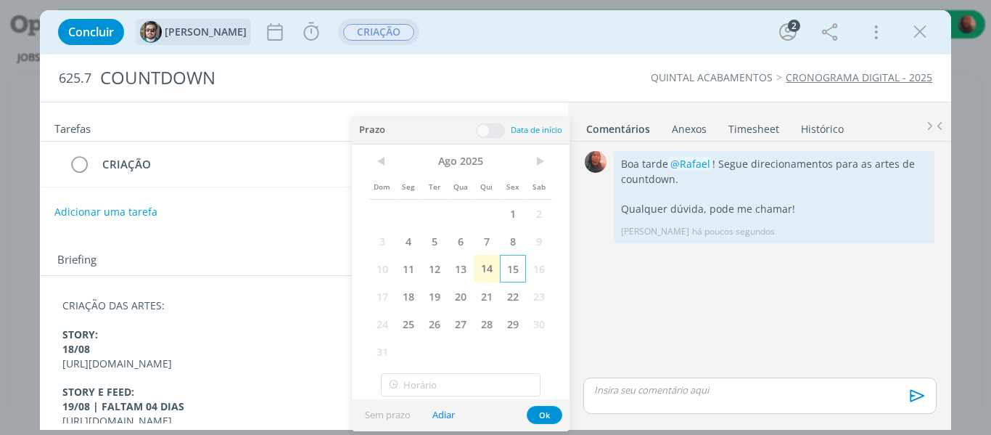
click at [514, 266] on span "15" at bounding box center [513, 269] width 26 height 28
click at [549, 413] on button "Ok" at bounding box center [545, 415] width 36 height 18
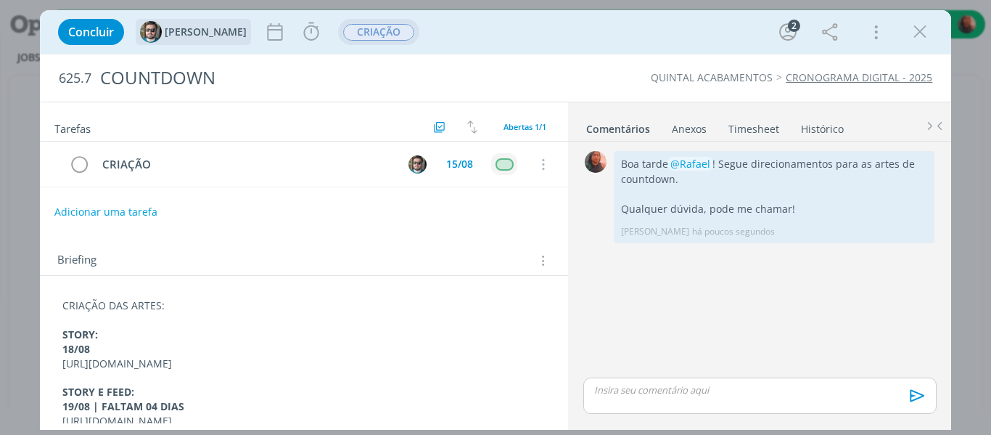
click at [927, 28] on icon "dialog" at bounding box center [920, 32] width 22 height 22
